Goal: Check status: Check status

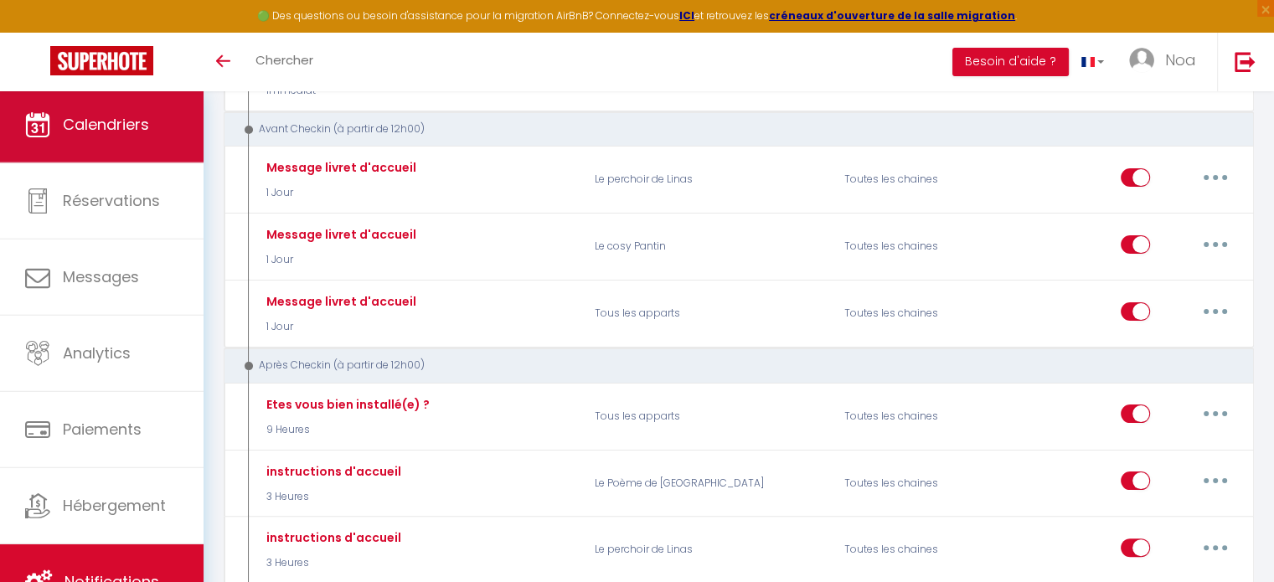
click at [133, 119] on span "Calendriers" at bounding box center [106, 124] width 86 height 21
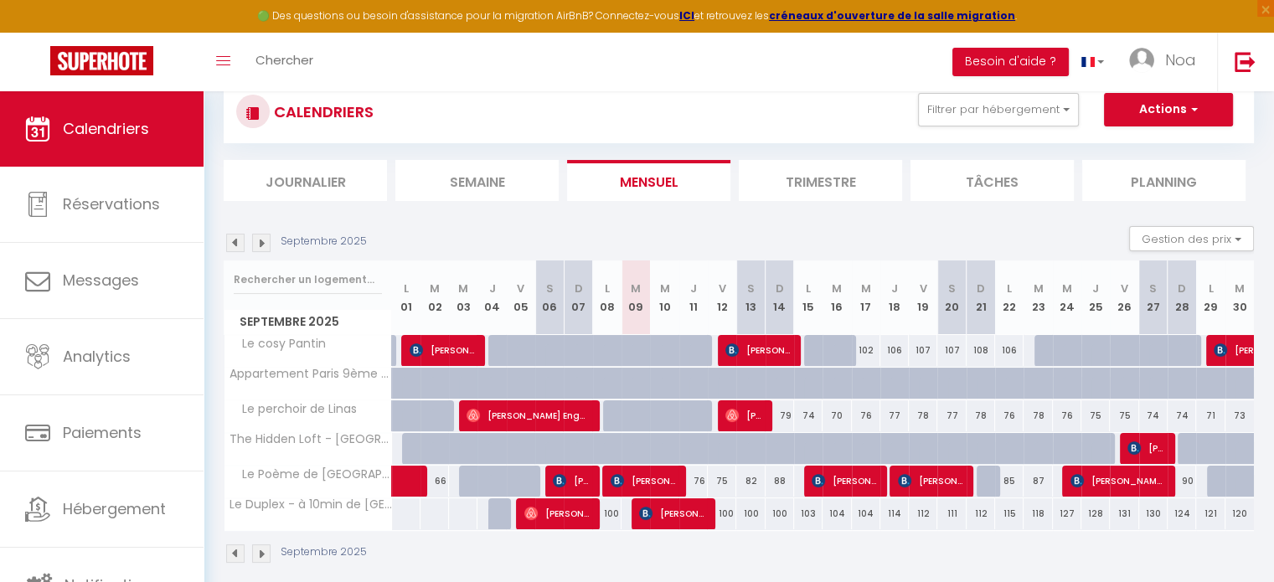
scroll to position [134, 0]
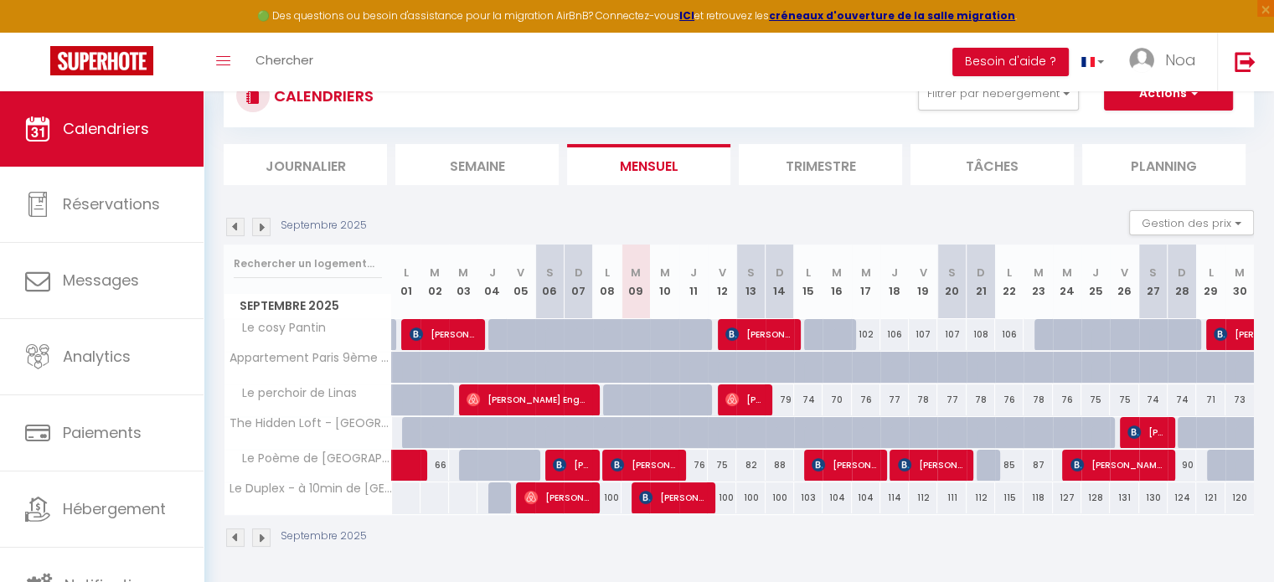
click at [238, 532] on img at bounding box center [235, 538] width 18 height 18
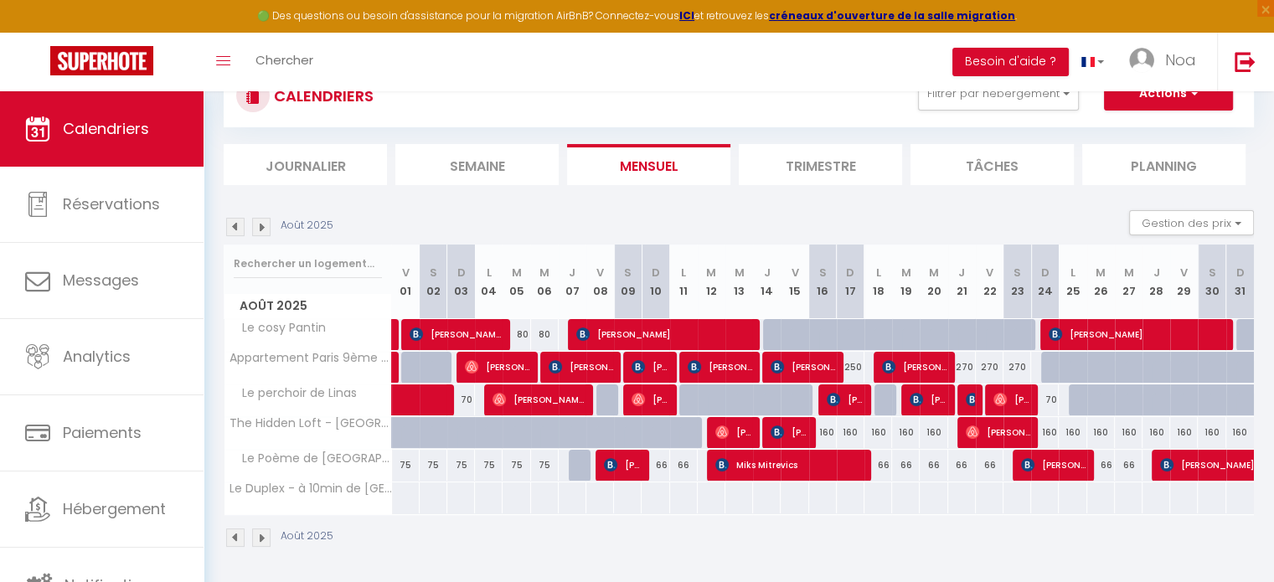
click at [258, 535] on img at bounding box center [261, 538] width 18 height 18
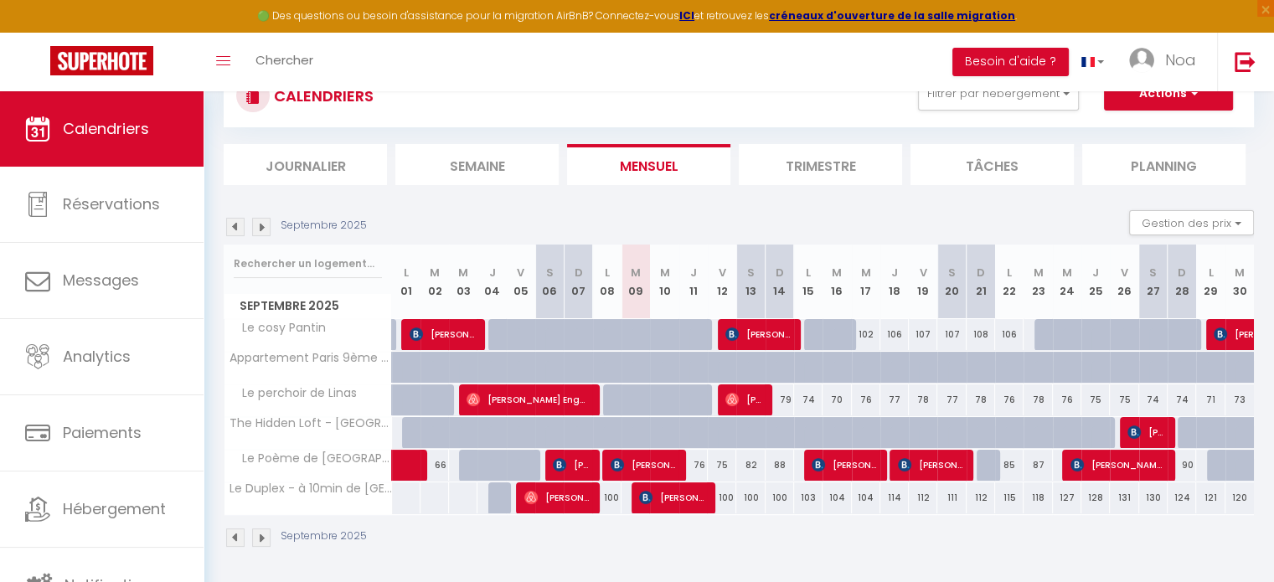
click at [262, 542] on img at bounding box center [261, 538] width 18 height 18
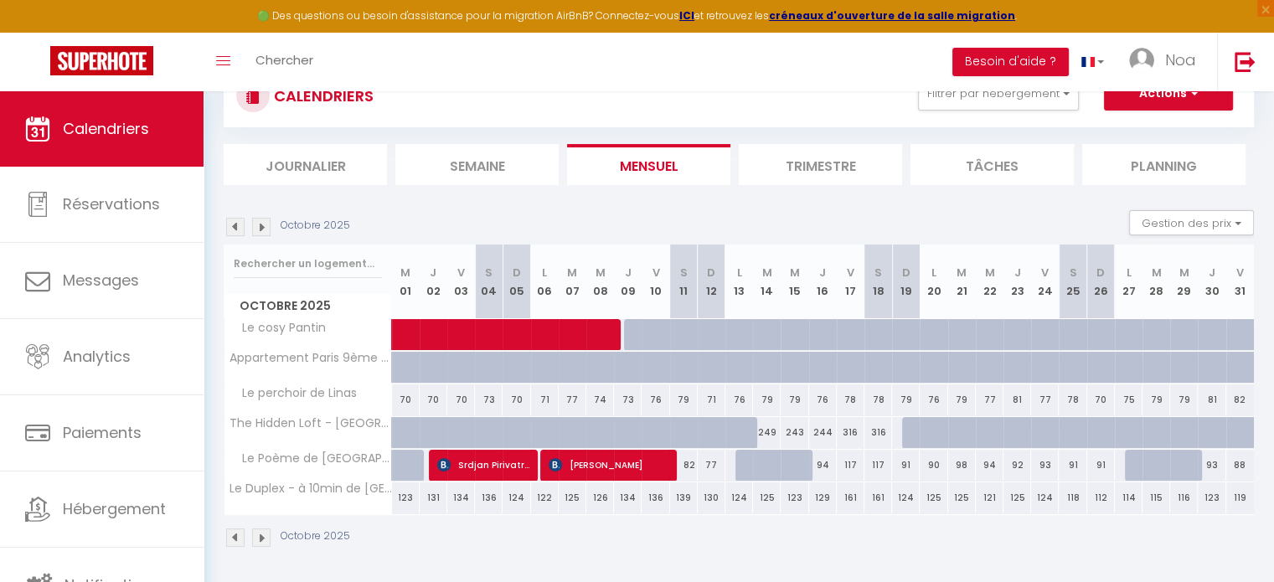
click at [239, 528] on div "Octobre 2025" at bounding box center [739, 539] width 1030 height 49
click at [236, 532] on img at bounding box center [235, 538] width 18 height 18
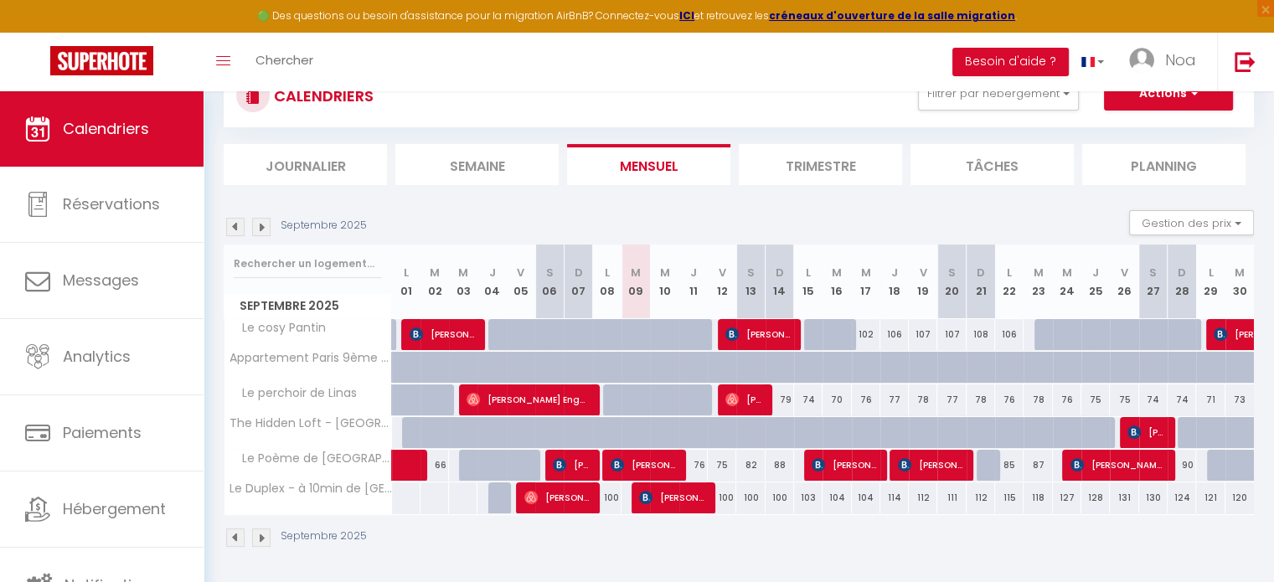
click at [261, 530] on img at bounding box center [261, 538] width 18 height 18
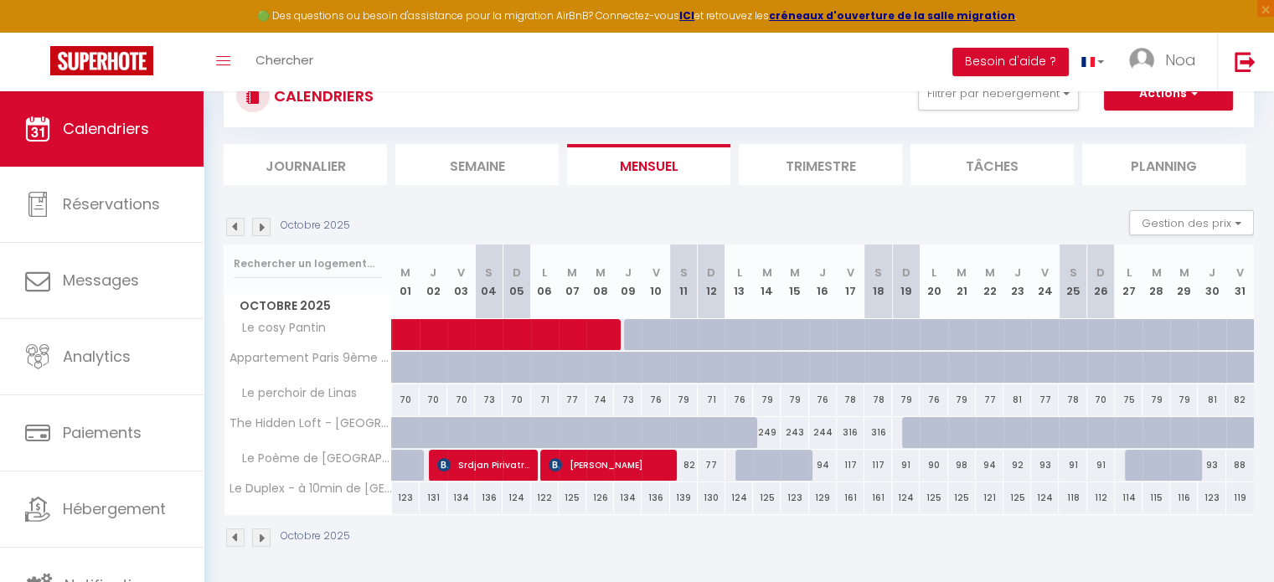
click at [255, 540] on img at bounding box center [261, 538] width 18 height 18
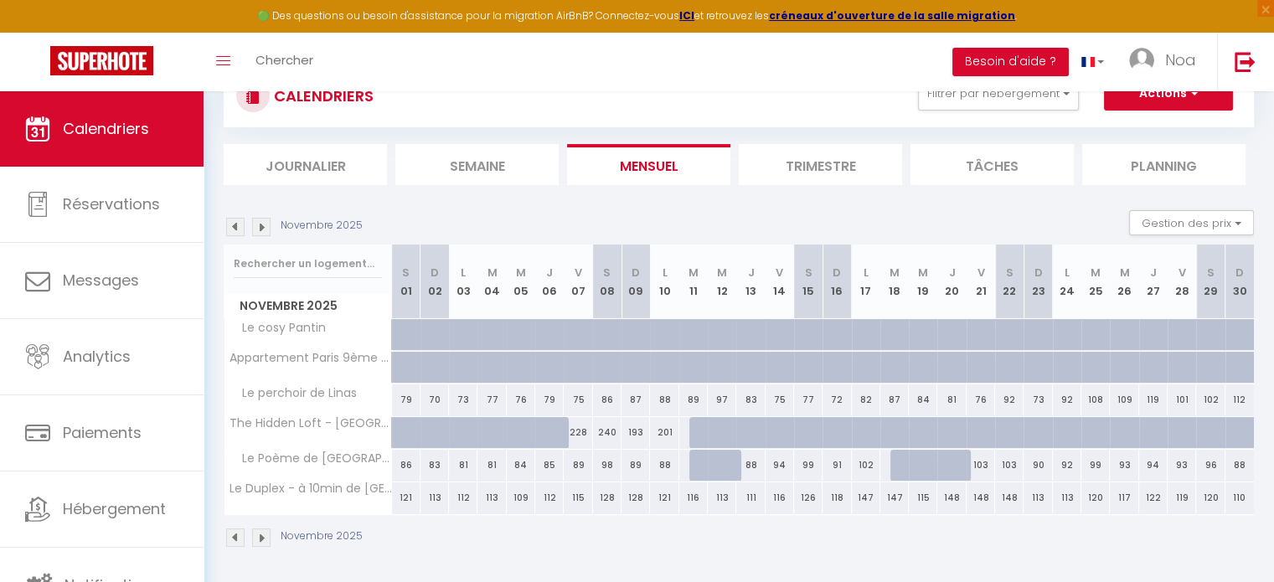
click at [256, 540] on img at bounding box center [261, 538] width 18 height 18
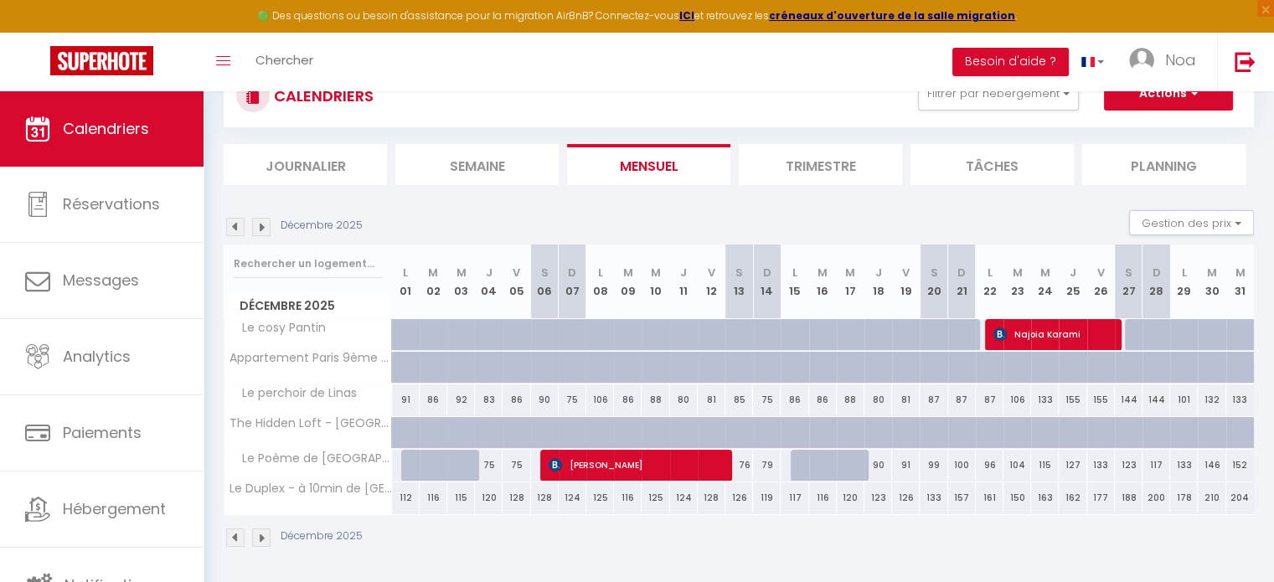
click at [229, 542] on img at bounding box center [235, 538] width 18 height 18
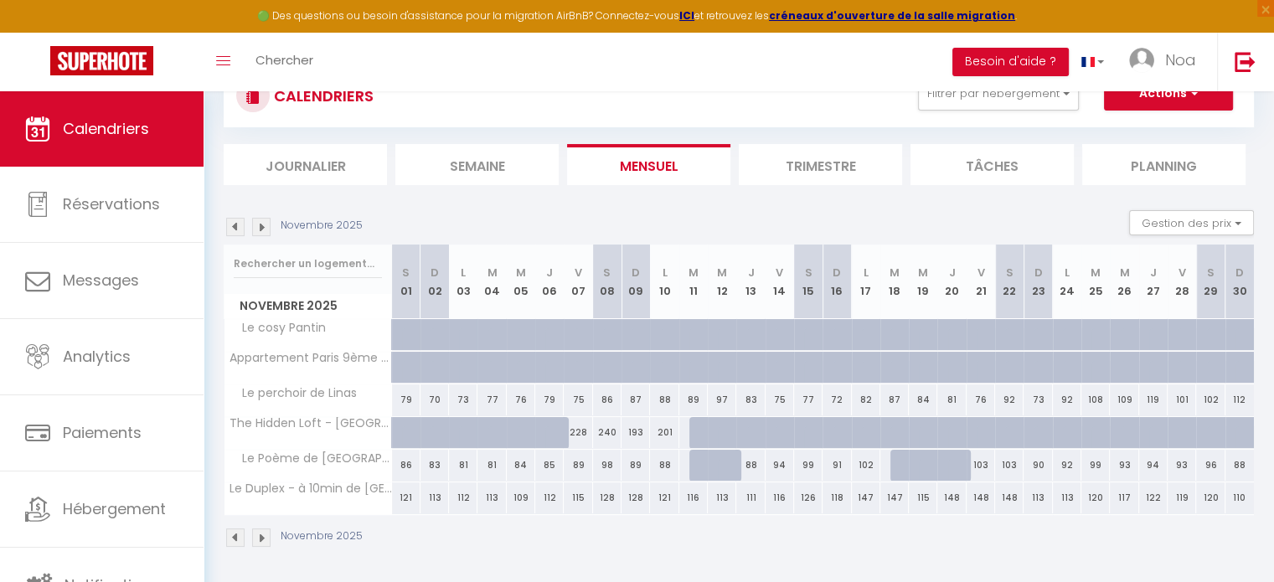
click at [229, 542] on img at bounding box center [235, 538] width 18 height 18
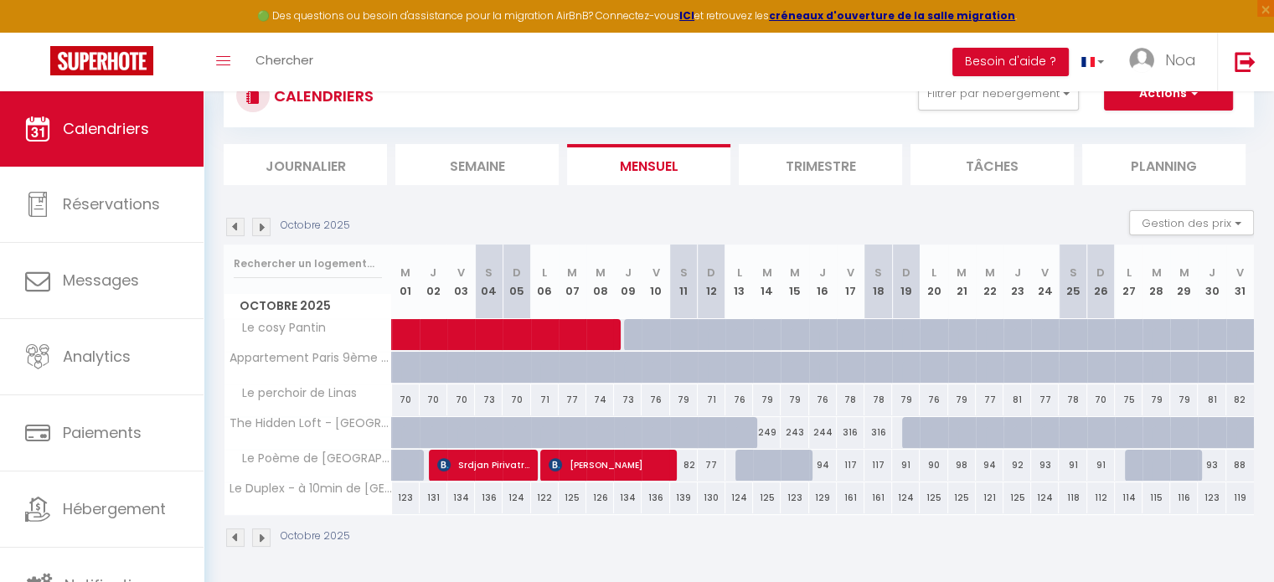
click at [229, 542] on img at bounding box center [235, 538] width 18 height 18
